Goal: Information Seeking & Learning: Find specific page/section

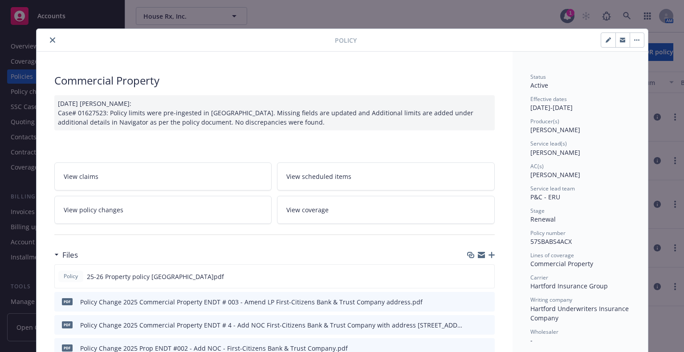
click at [50, 39] on icon "close" at bounding box center [52, 39] width 5 height 5
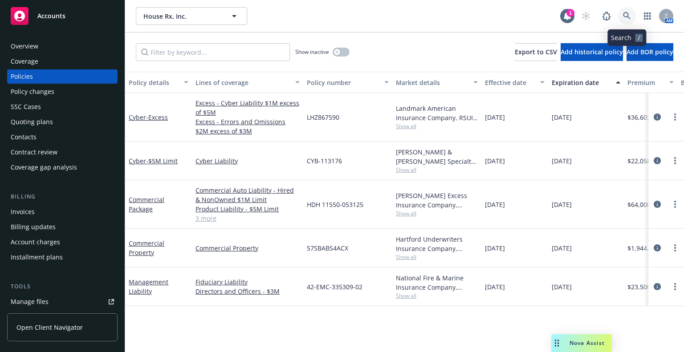
click at [625, 21] on link at bounding box center [627, 16] width 18 height 18
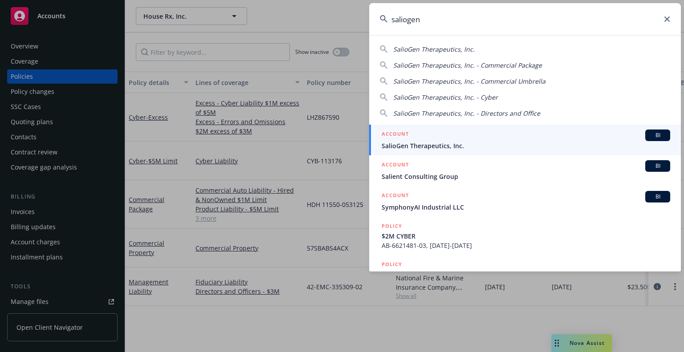
type input "saliogen"
click at [554, 139] on div "ACCOUNT BI" at bounding box center [526, 136] width 289 height 12
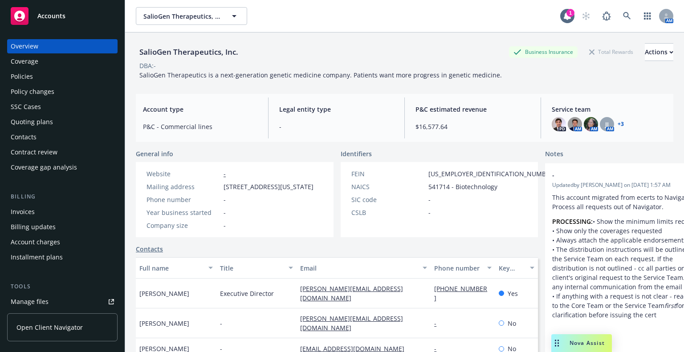
click at [84, 79] on div "Policies" at bounding box center [62, 76] width 103 height 14
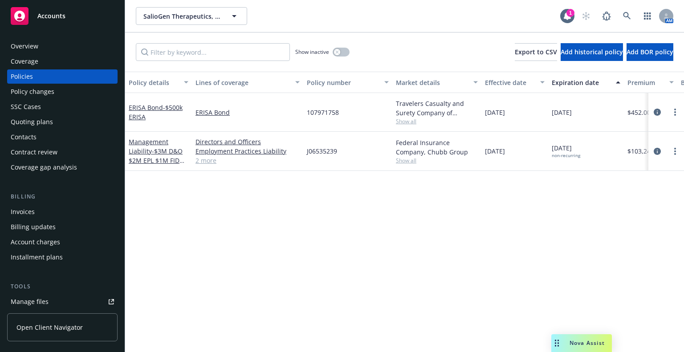
click at [73, 50] on div "Overview" at bounding box center [62, 46] width 103 height 14
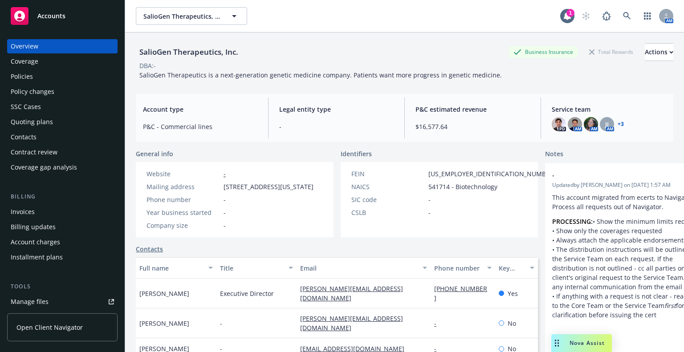
click at [43, 81] on div "Policies" at bounding box center [62, 76] width 103 height 14
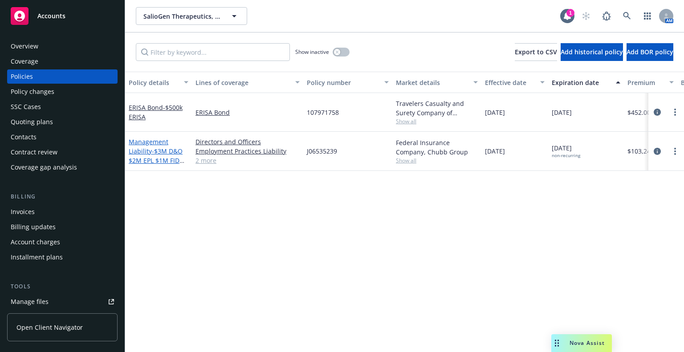
click at [151, 159] on span "- $3M D&O $2M EPL $1M FID $1M Cr" at bounding box center [157, 160] width 56 height 27
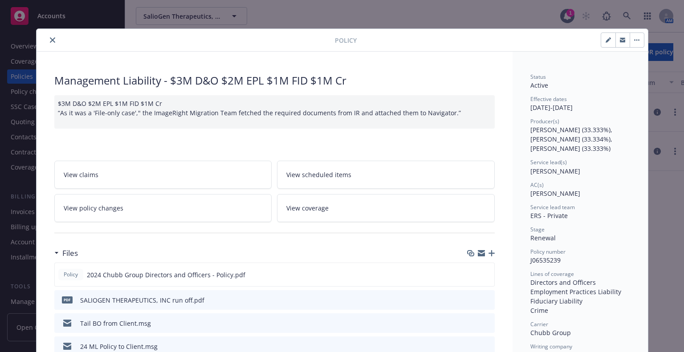
click at [50, 43] on button "close" at bounding box center [52, 40] width 11 height 11
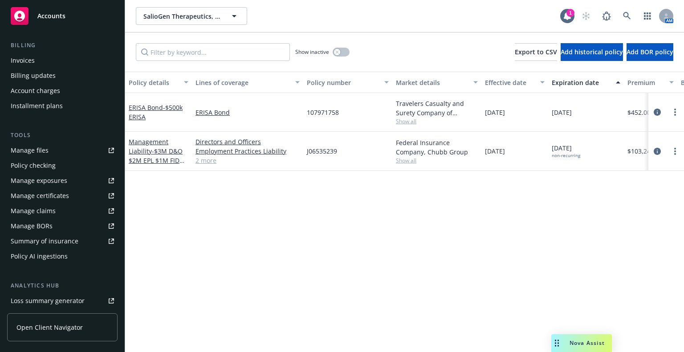
scroll to position [258, 0]
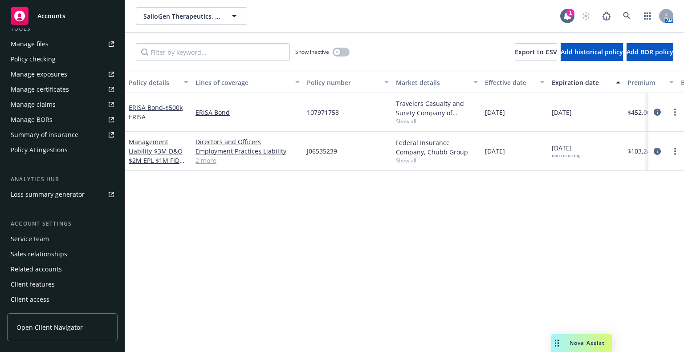
click at [62, 239] on div "Service team" at bounding box center [62, 239] width 103 height 14
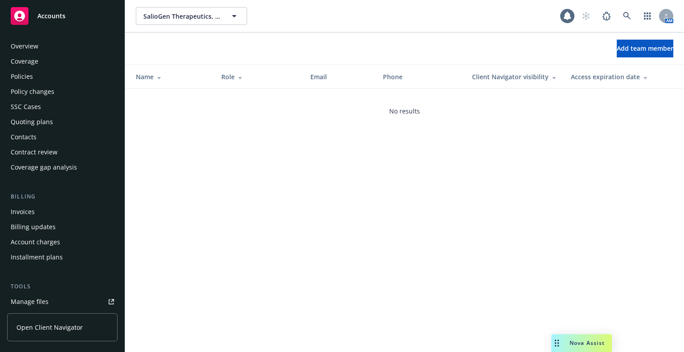
scroll to position [258, 0]
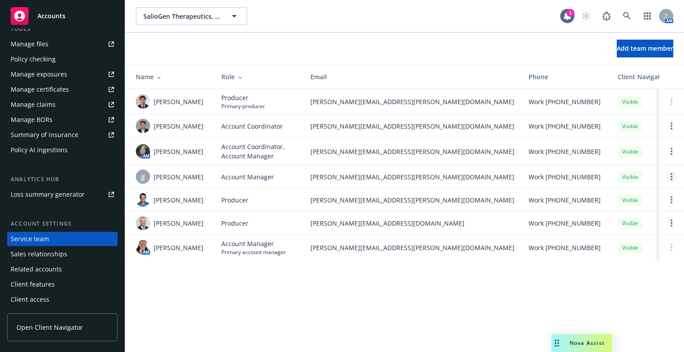
click at [670, 181] on link "Open options" at bounding box center [671, 176] width 11 height 11
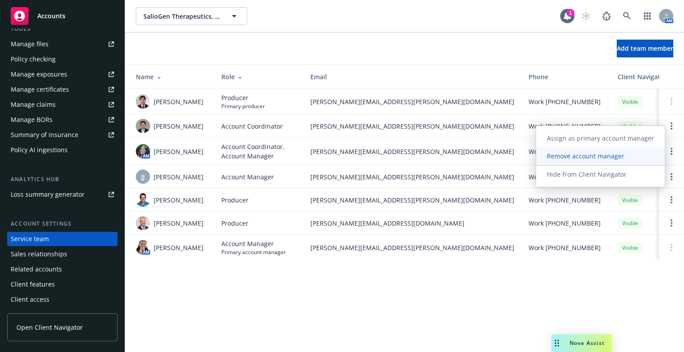
click at [632, 158] on span "Remove account manager" at bounding box center [585, 156] width 99 height 8
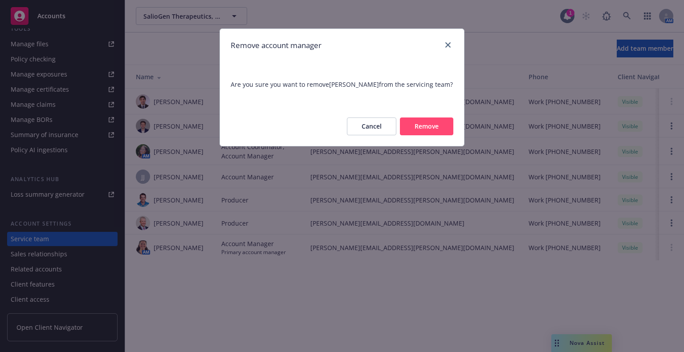
click at [432, 121] on button "Remove" at bounding box center [426, 127] width 53 height 18
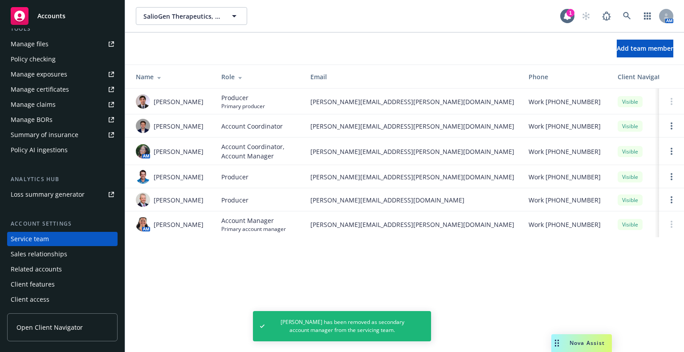
click at [41, 149] on div "Policy AI ingestions" at bounding box center [39, 150] width 57 height 14
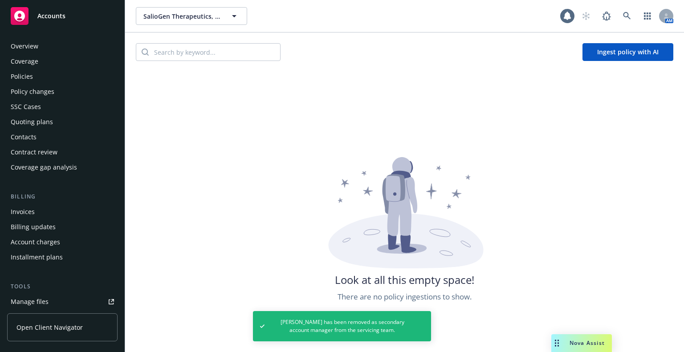
scroll to position [217, 0]
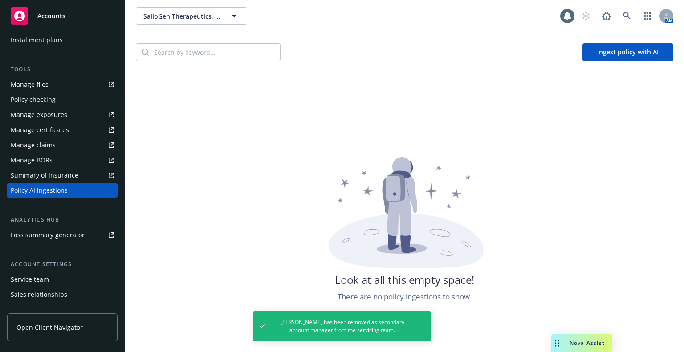
click at [40, 171] on div "Summary of insurance" at bounding box center [45, 175] width 68 height 14
click at [49, 163] on div "Manage BORs" at bounding box center [32, 160] width 42 height 14
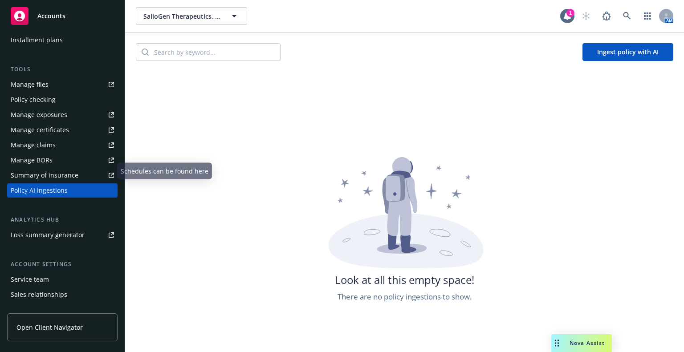
scroll to position [0, 0]
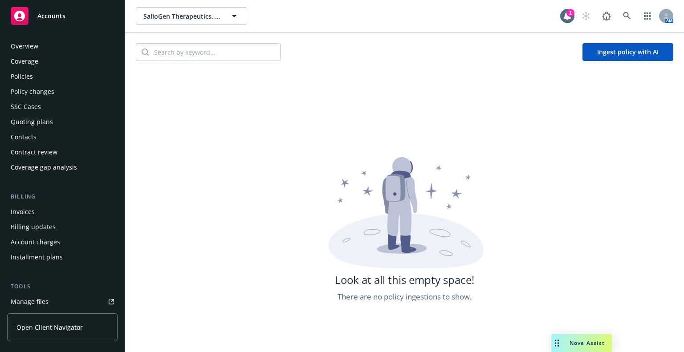
click at [60, 82] on div "Policies" at bounding box center [62, 76] width 103 height 14
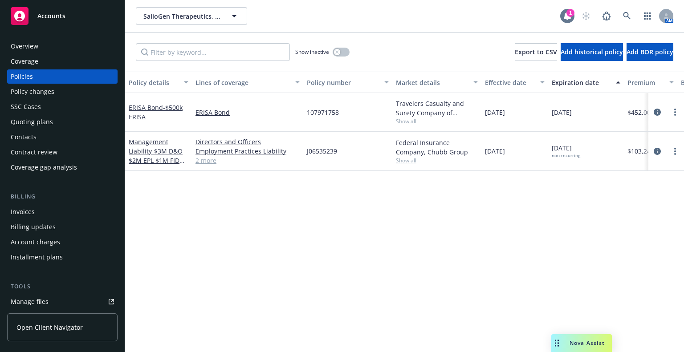
click at [567, 17] on icon at bounding box center [567, 16] width 7 height 8
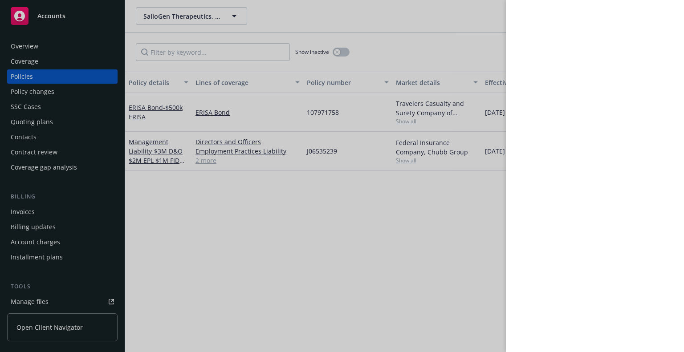
click at [451, 16] on div at bounding box center [342, 176] width 684 height 352
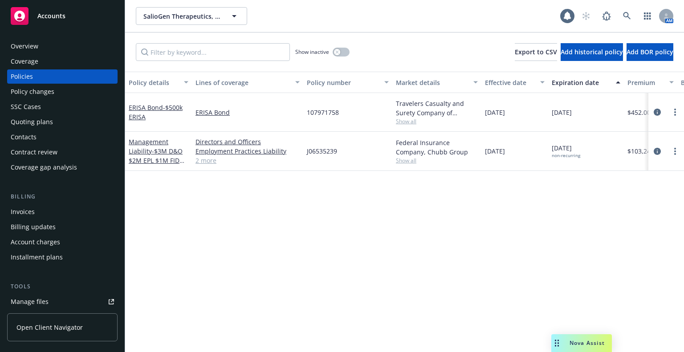
click at [85, 92] on div "Policy changes" at bounding box center [62, 92] width 103 height 14
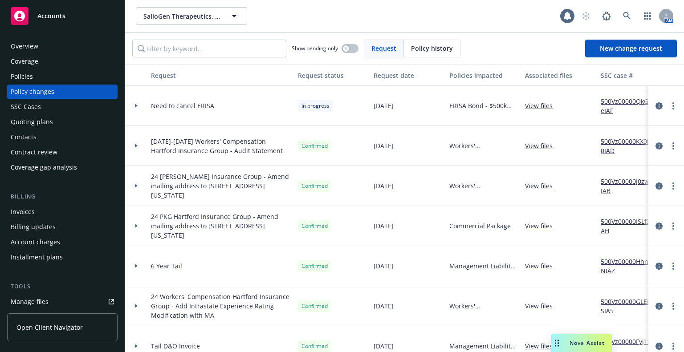
click at [623, 105] on link "500Vz00000QkG7eIAF" at bounding box center [631, 106] width 60 height 19
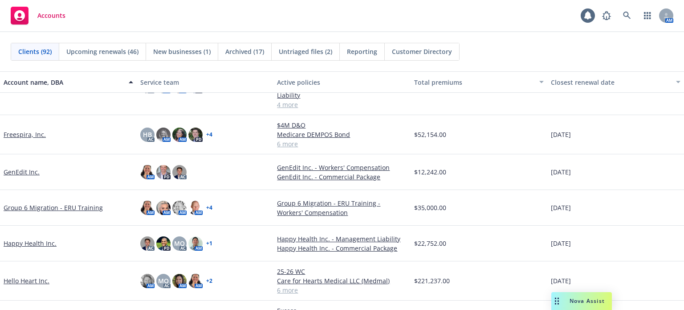
scroll to position [1336, 0]
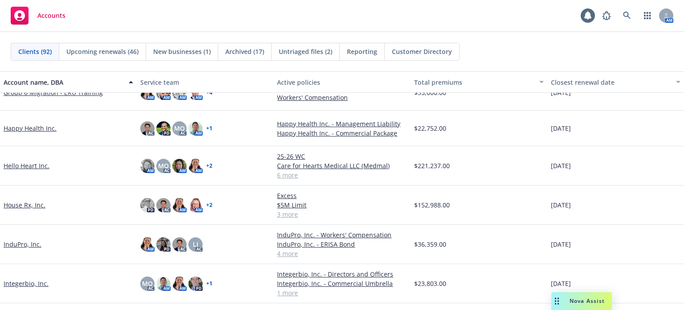
click at [34, 204] on link "House Rx, Inc." at bounding box center [25, 204] width 42 height 9
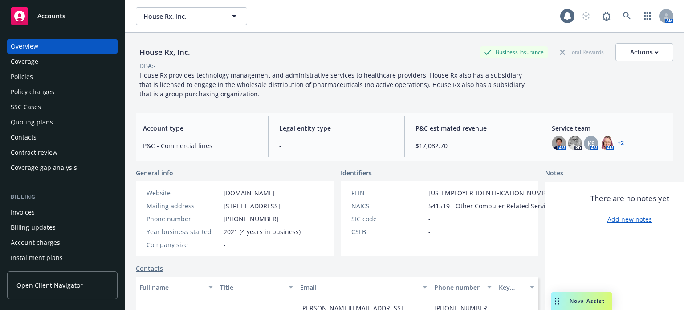
click at [19, 83] on div "Policies" at bounding box center [22, 76] width 22 height 14
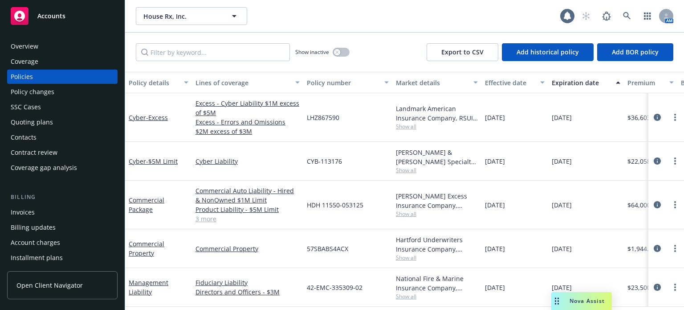
click at [207, 215] on link "3 more" at bounding box center [248, 218] width 104 height 9
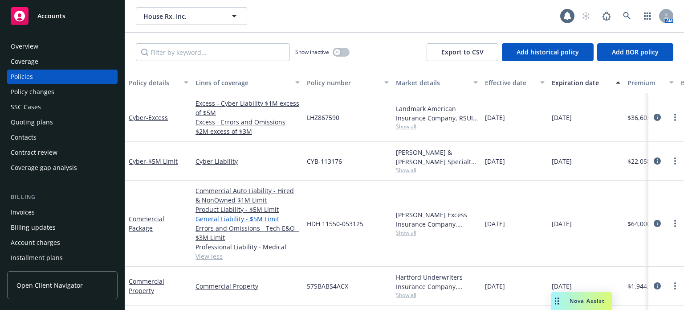
click at [207, 218] on link "General Liability - $5M Limit" at bounding box center [248, 218] width 104 height 9
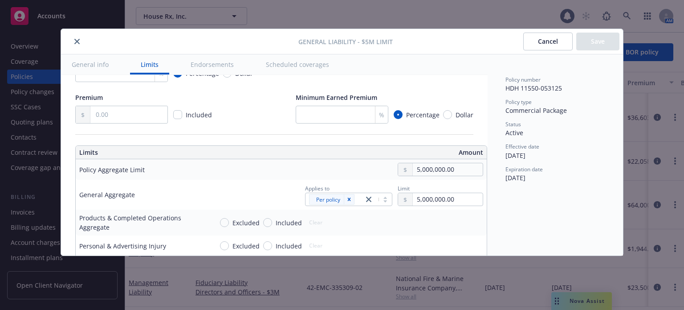
type textarea "x"
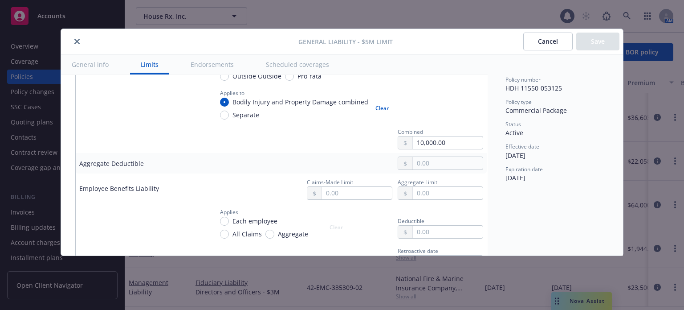
scroll to position [534, 0]
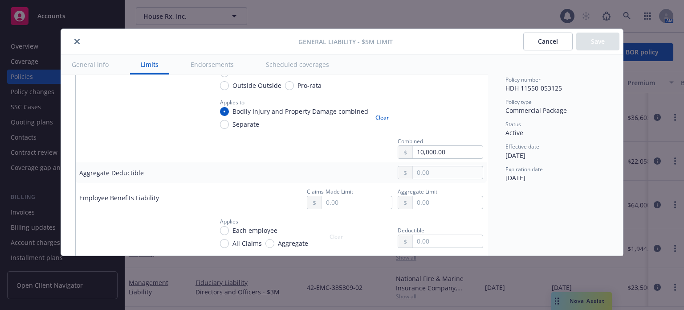
click at [78, 41] on icon "close" at bounding box center [76, 41] width 5 height 5
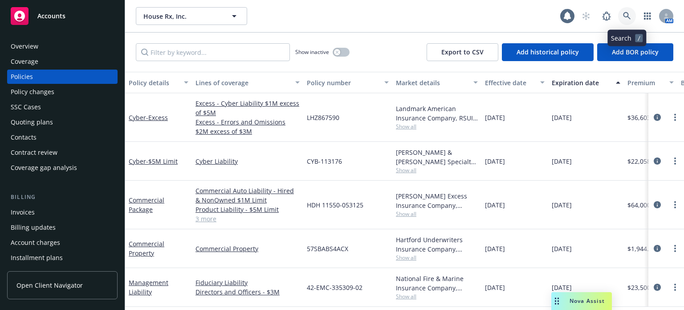
click at [631, 17] on icon at bounding box center [627, 16] width 8 height 8
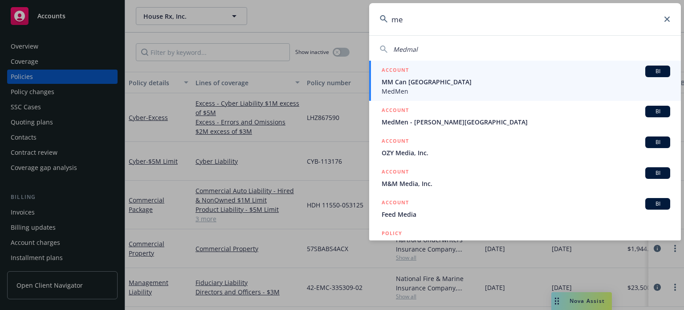
type input "m"
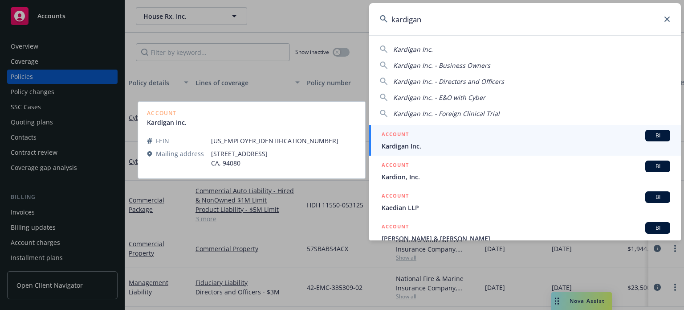
type input "kardigan"
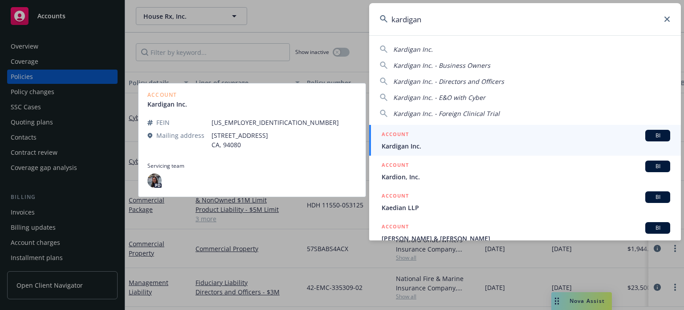
click at [424, 138] on div "ACCOUNT BI" at bounding box center [526, 136] width 289 height 12
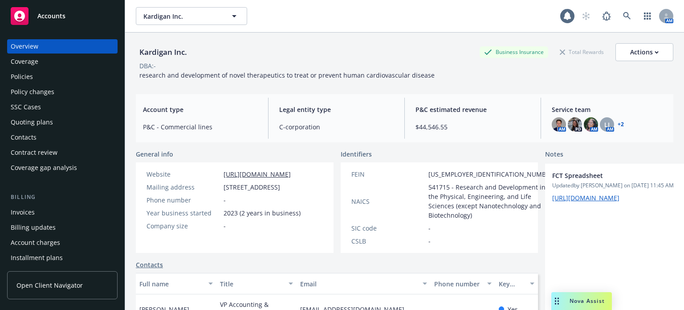
click at [35, 79] on div "Policies" at bounding box center [62, 76] width 103 height 14
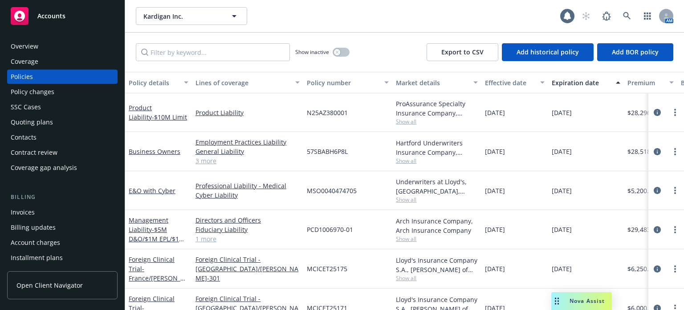
click at [152, 121] on span "- $10M Limit" at bounding box center [169, 117] width 35 height 8
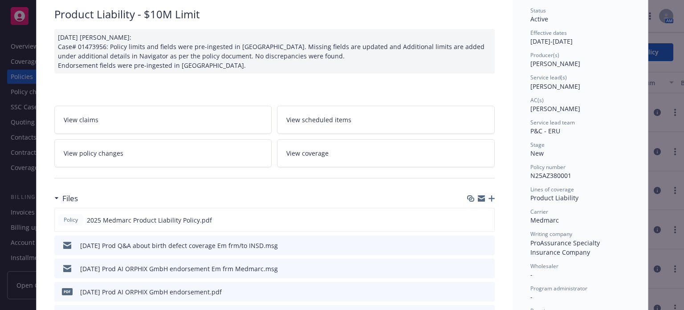
scroll to position [89, 0]
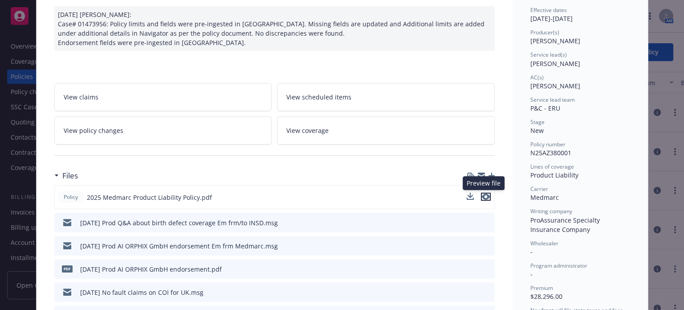
click at [482, 194] on icon "preview file" at bounding box center [486, 196] width 8 height 6
